Goal: Information Seeking & Learning: Check status

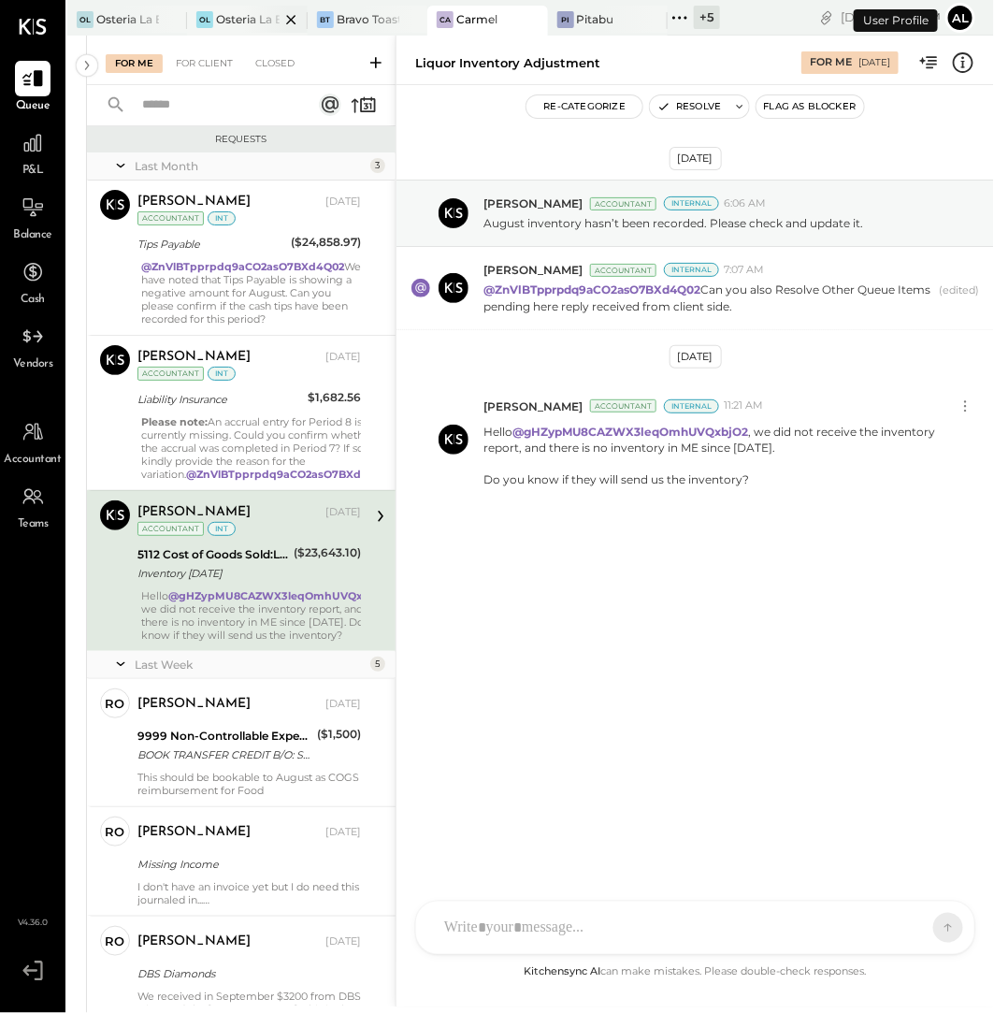
scroll to position [29, 0]
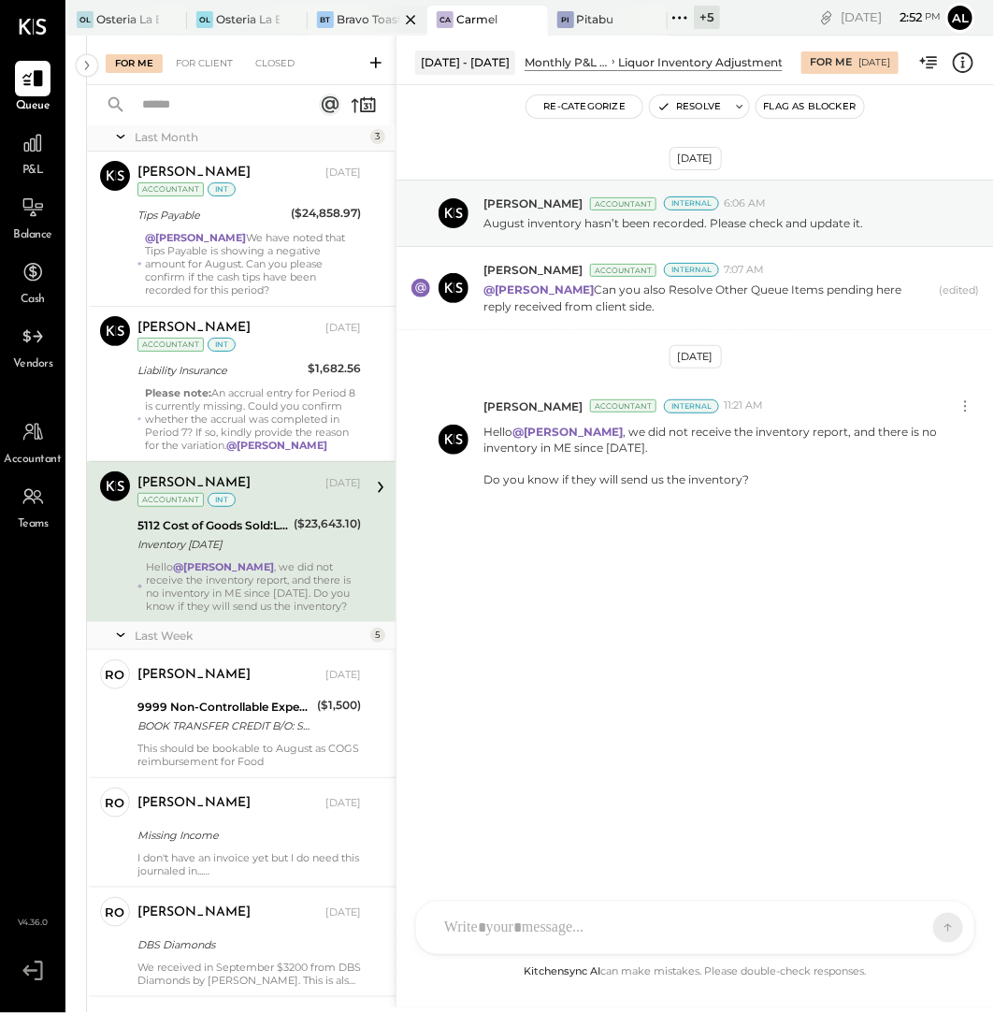
click at [368, 23] on div at bounding box center [394, 19] width 65 height 27
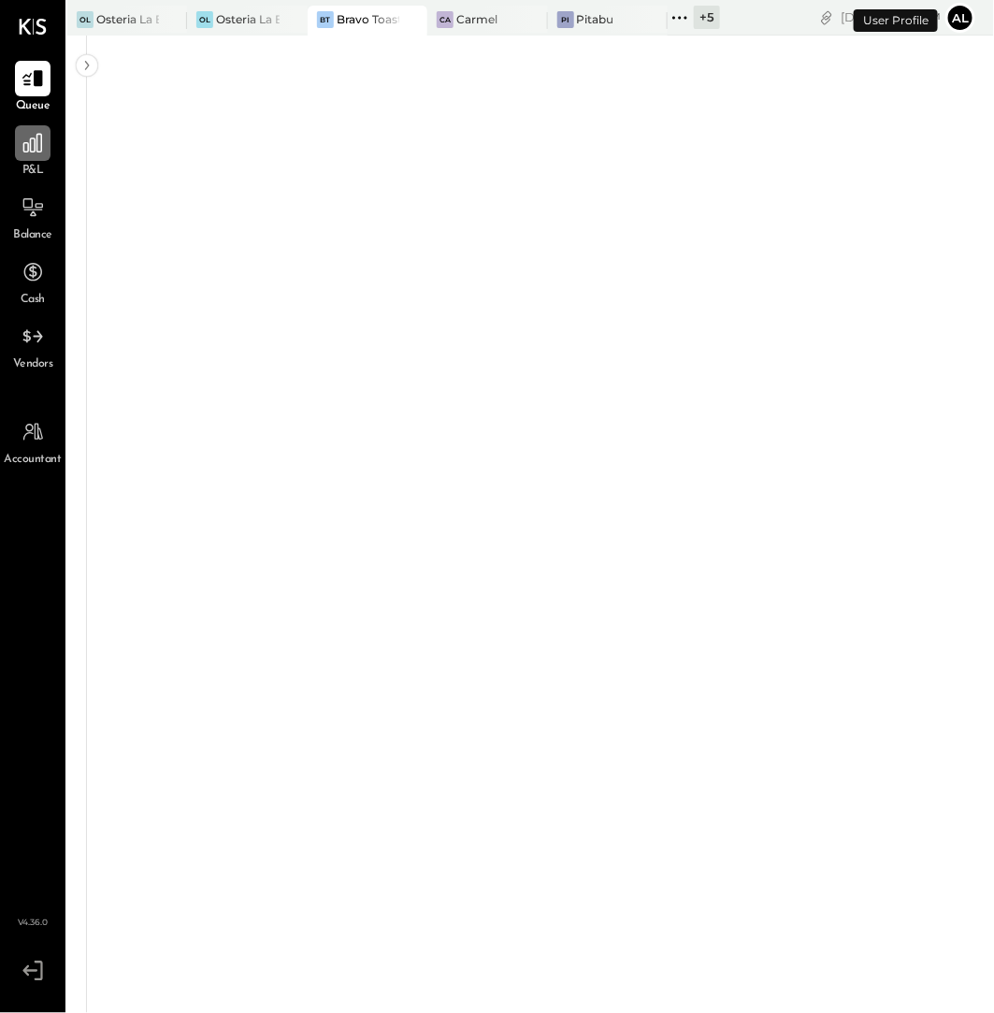
click at [36, 152] on icon at bounding box center [33, 143] width 24 height 24
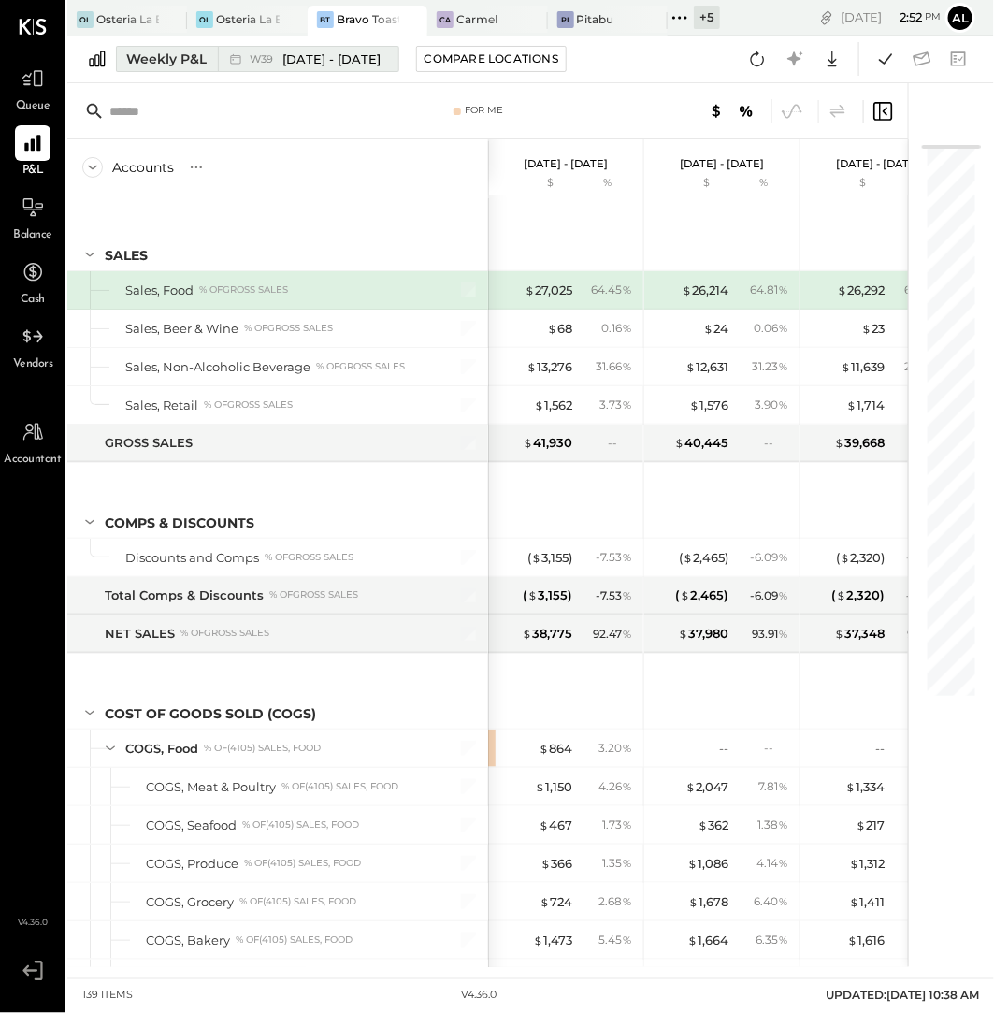
click at [173, 66] on div "Weekly P&L" at bounding box center [166, 59] width 80 height 19
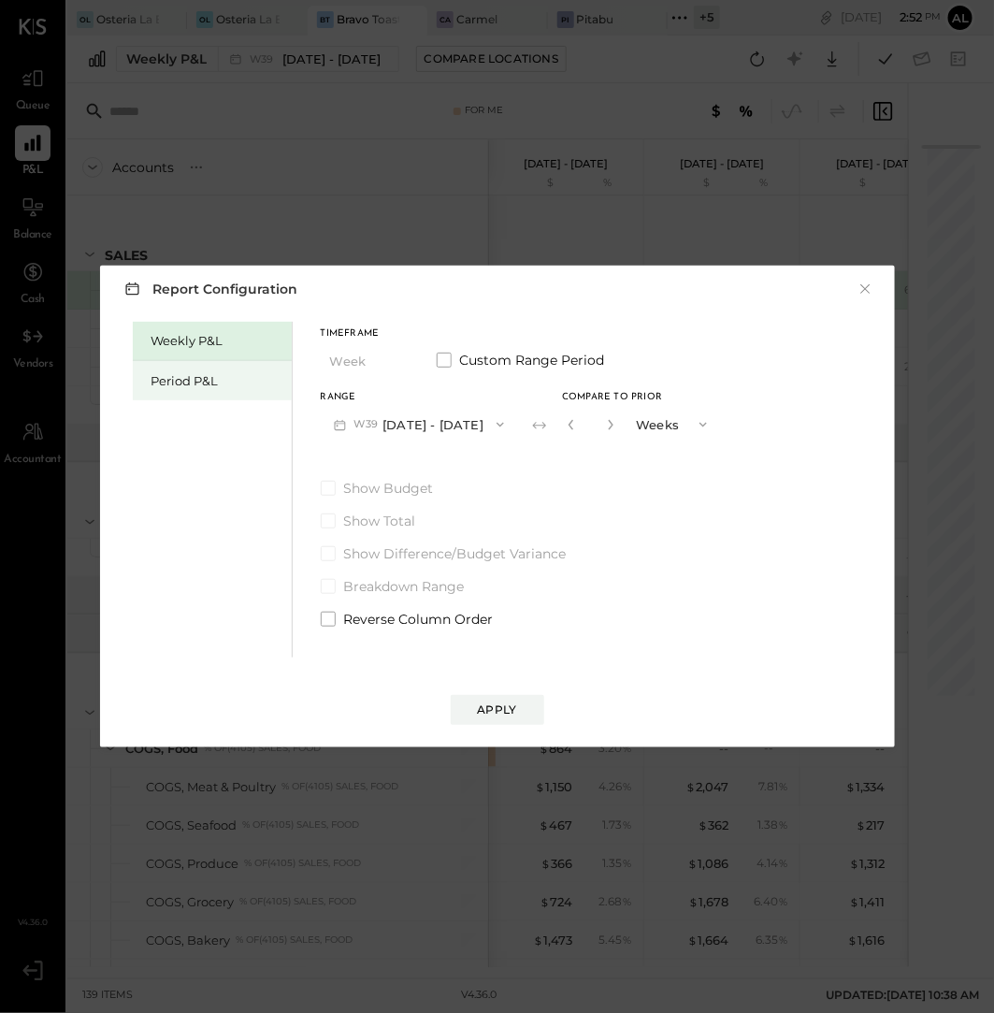
click at [218, 385] on div "Period P&L" at bounding box center [217, 381] width 131 height 18
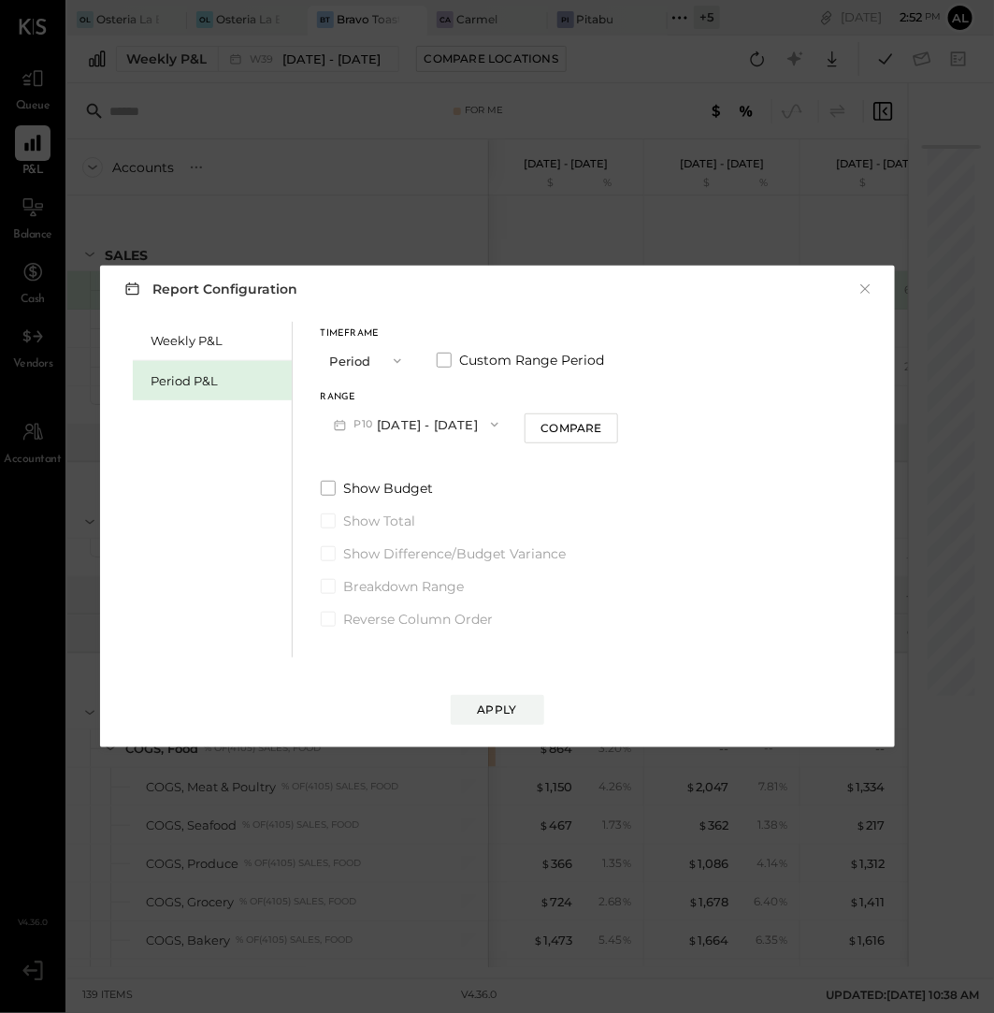
click at [501, 428] on button "P10 [DATE] - [DATE]" at bounding box center [417, 424] width 192 height 35
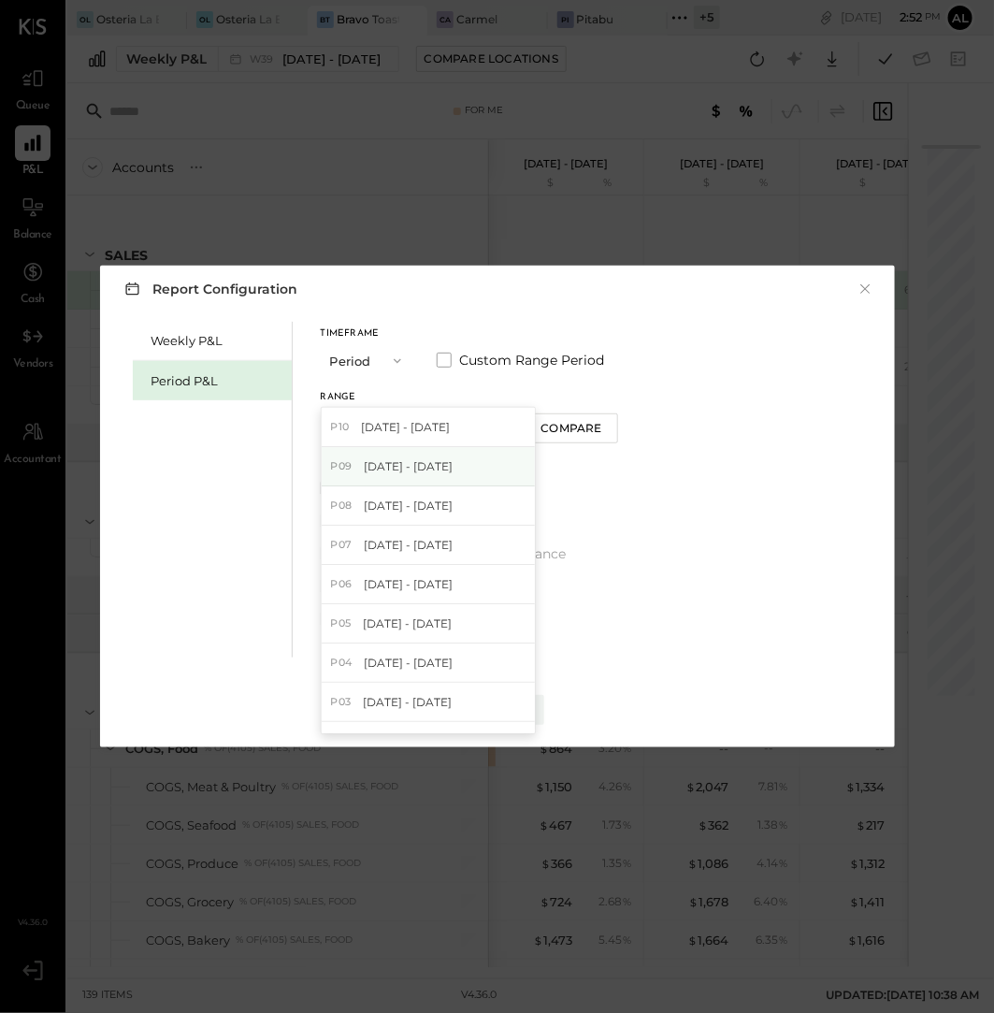
click at [483, 471] on div "P09 [DATE] - [DATE]" at bounding box center [428, 466] width 213 height 39
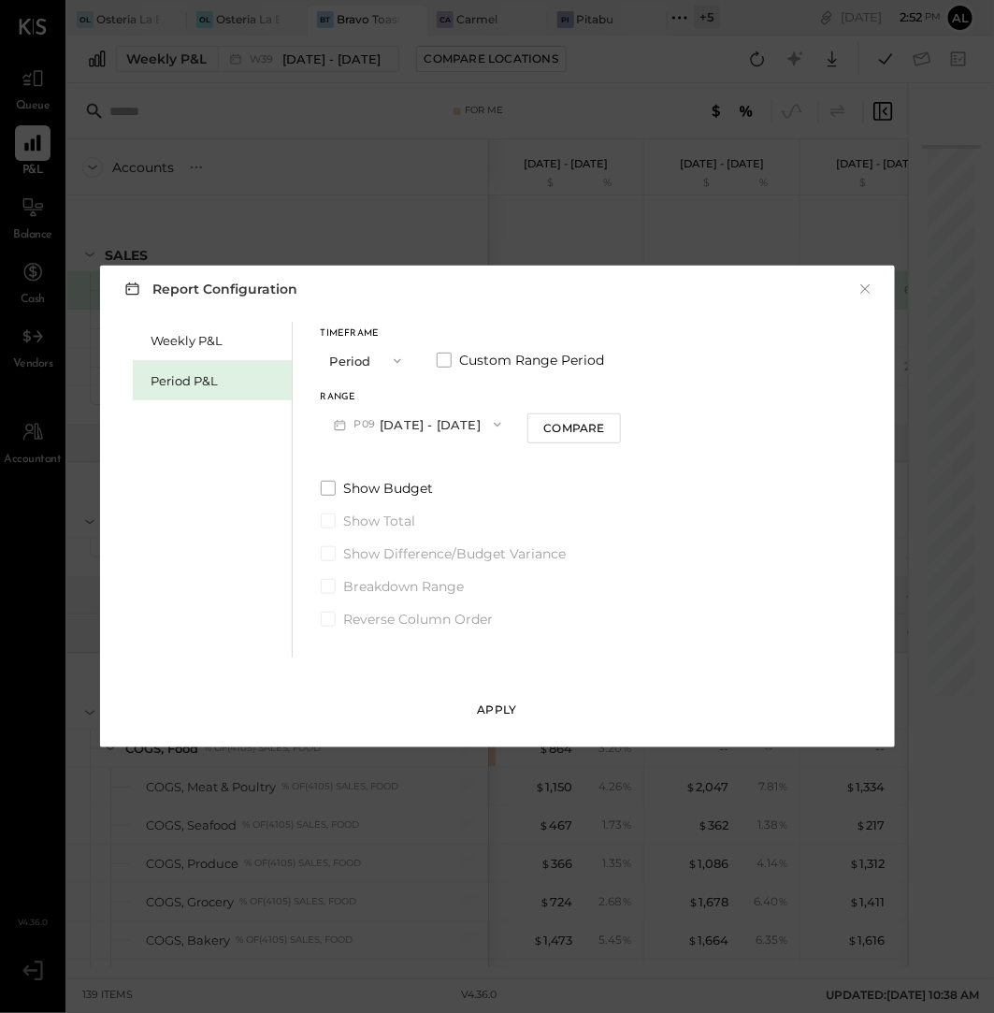
click at [513, 708] on div "Apply" at bounding box center [497, 709] width 39 height 16
